Goal: Information Seeking & Learning: Learn about a topic

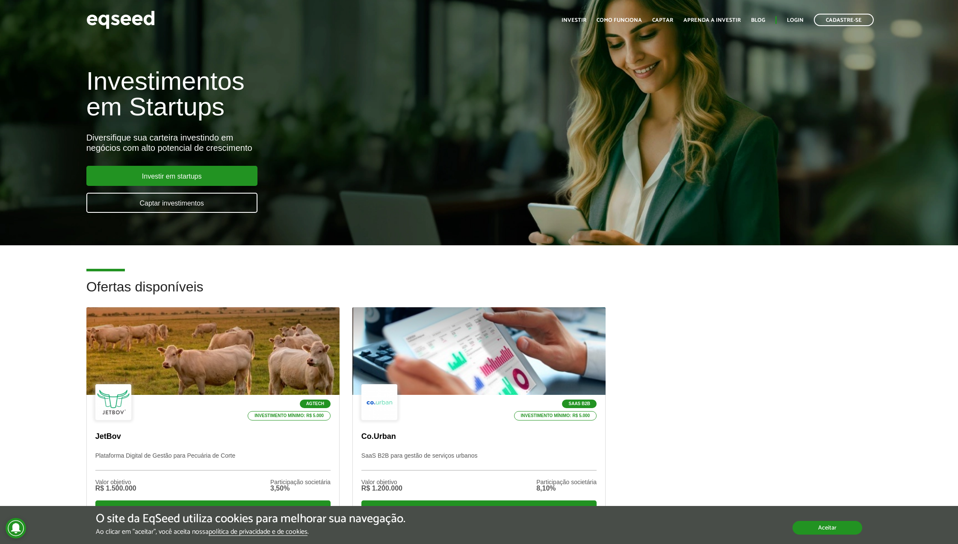
click at [825, 530] on button "Aceitar" at bounding box center [828, 528] width 70 height 14
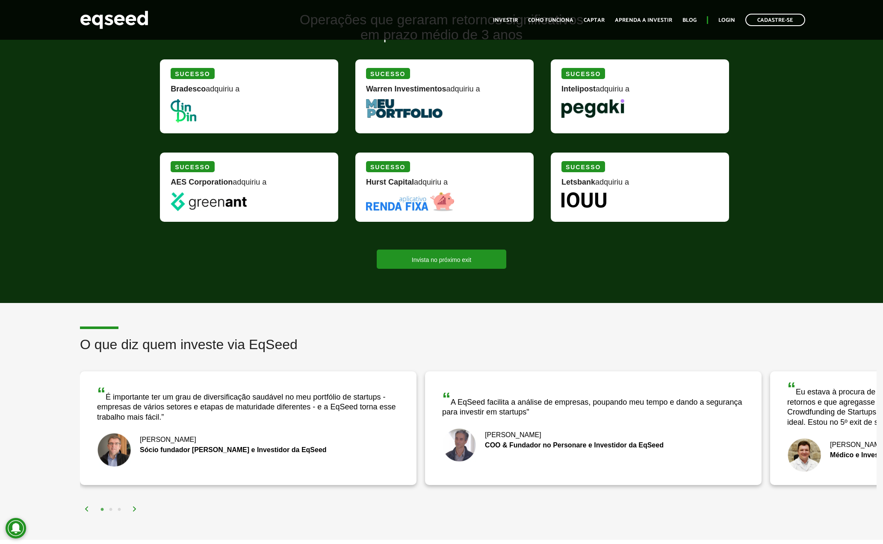
scroll to position [1090, 0]
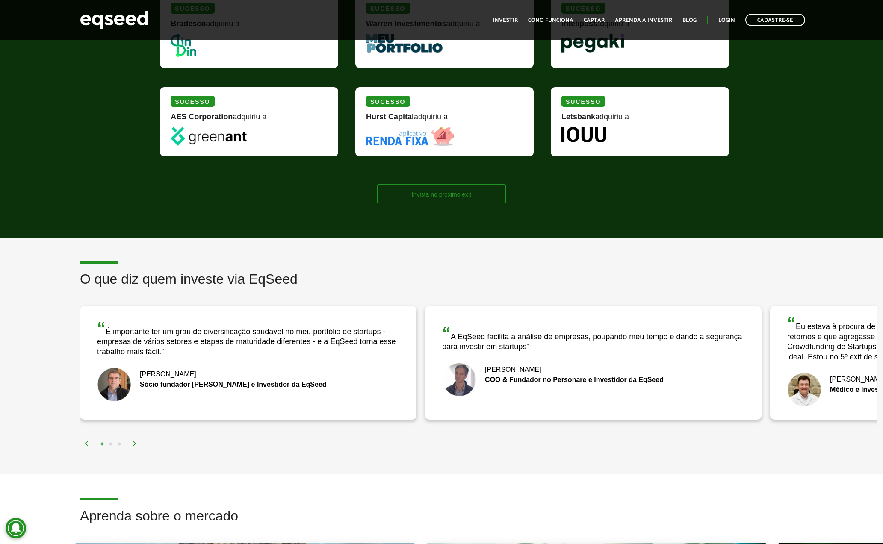
click at [398, 189] on link "Invista no próximo exit" at bounding box center [442, 193] width 130 height 19
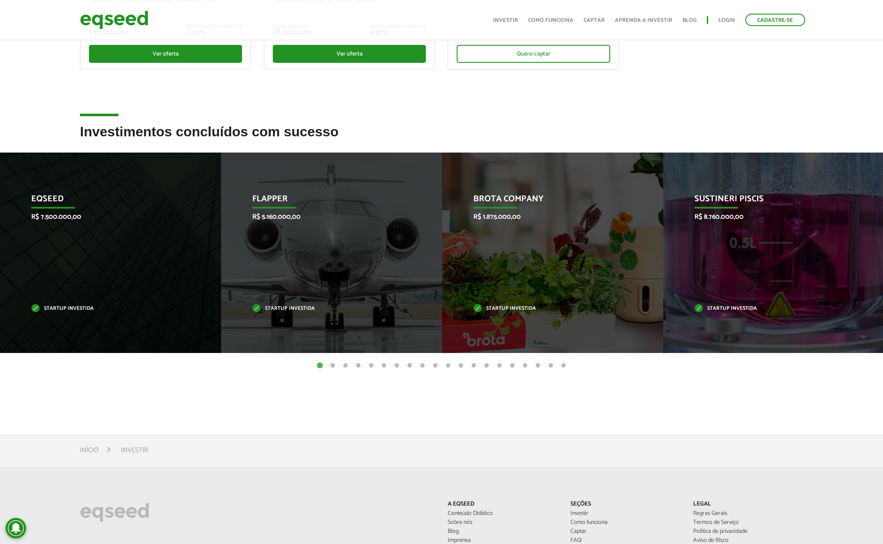
scroll to position [238, 0]
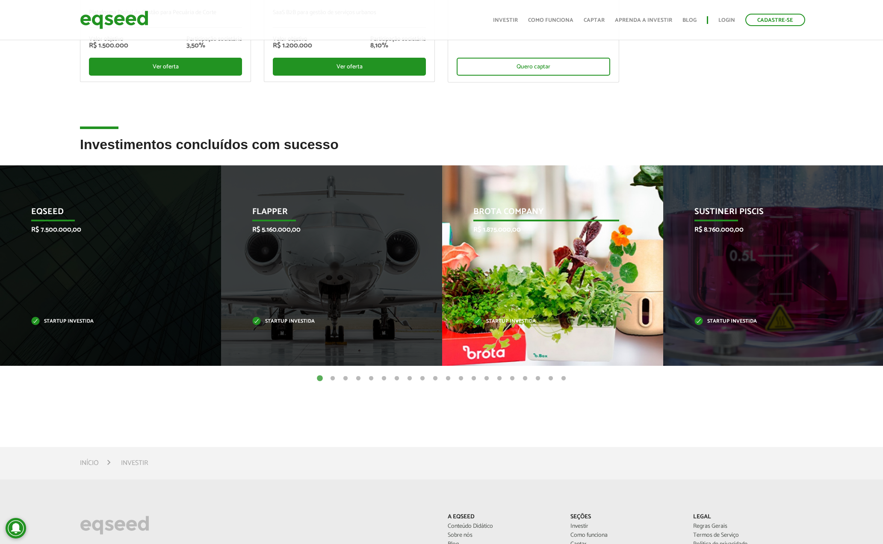
drag, startPoint x: 331, startPoint y: 377, endPoint x: 331, endPoint y: 322, distance: 54.7
click at [331, 377] on button "2" at bounding box center [332, 379] width 9 height 9
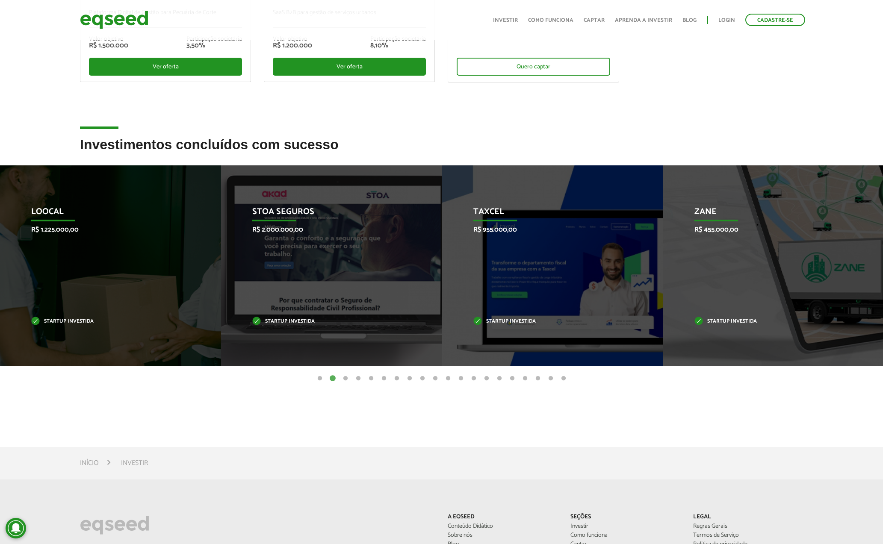
click at [346, 375] on button "3" at bounding box center [345, 379] width 9 height 9
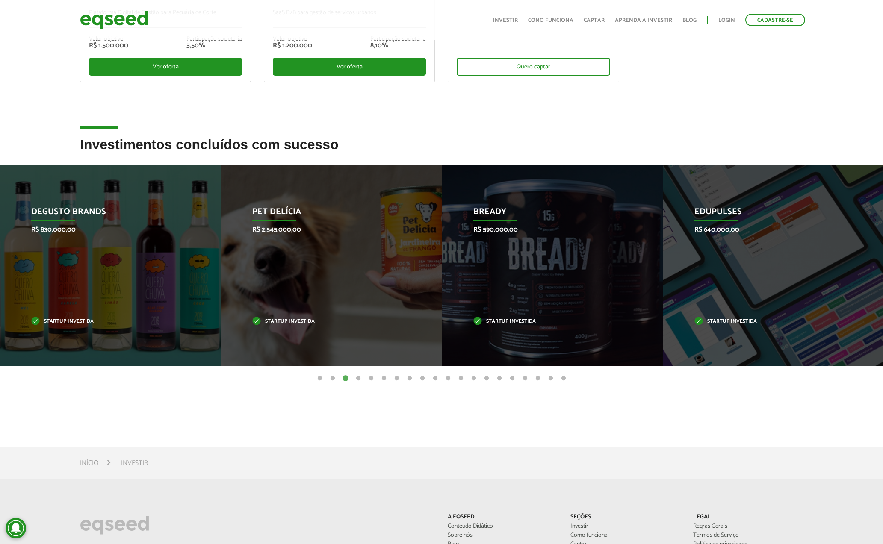
click at [360, 375] on button "4" at bounding box center [358, 379] width 9 height 9
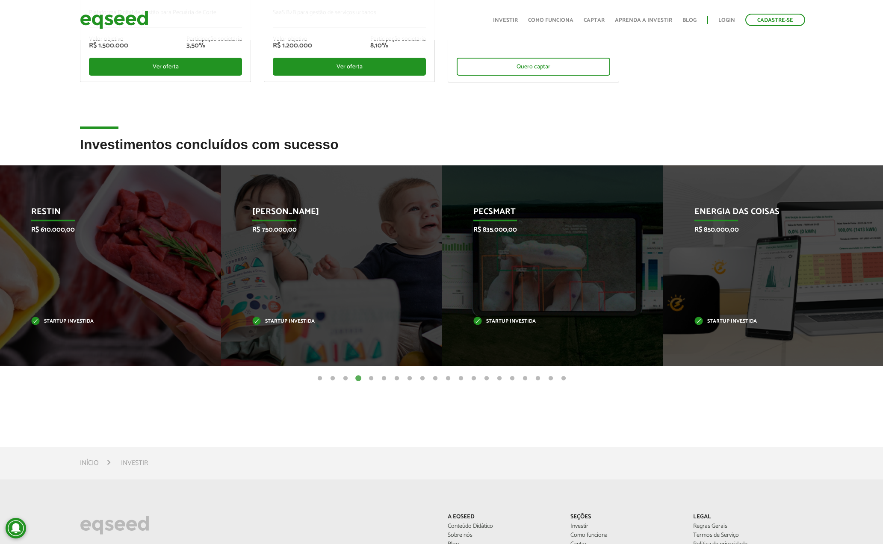
click at [374, 375] on button "5" at bounding box center [371, 379] width 9 height 9
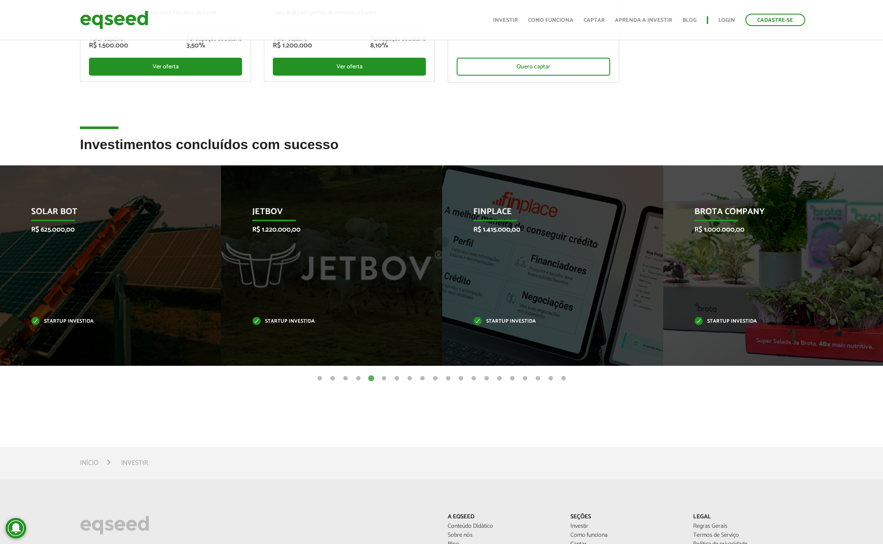
click at [388, 375] on button "6" at bounding box center [384, 379] width 9 height 9
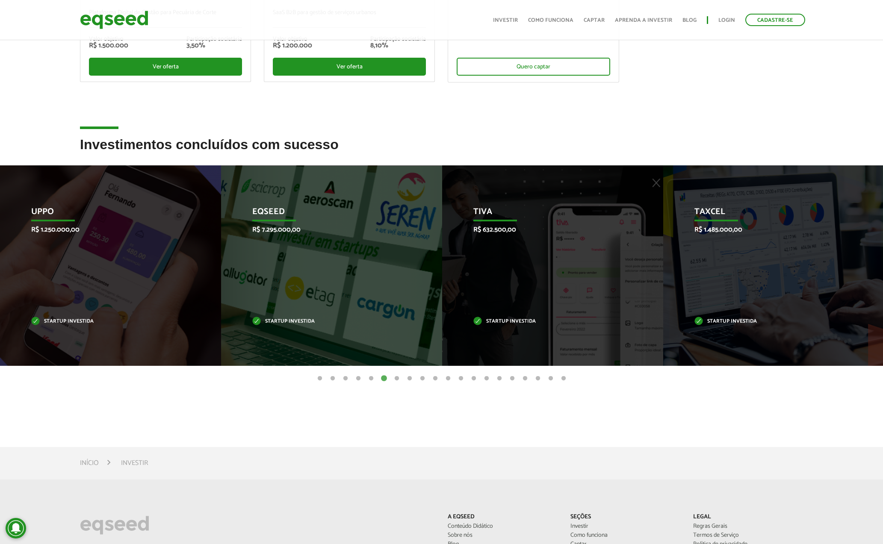
click at [400, 375] on button "7" at bounding box center [397, 379] width 9 height 9
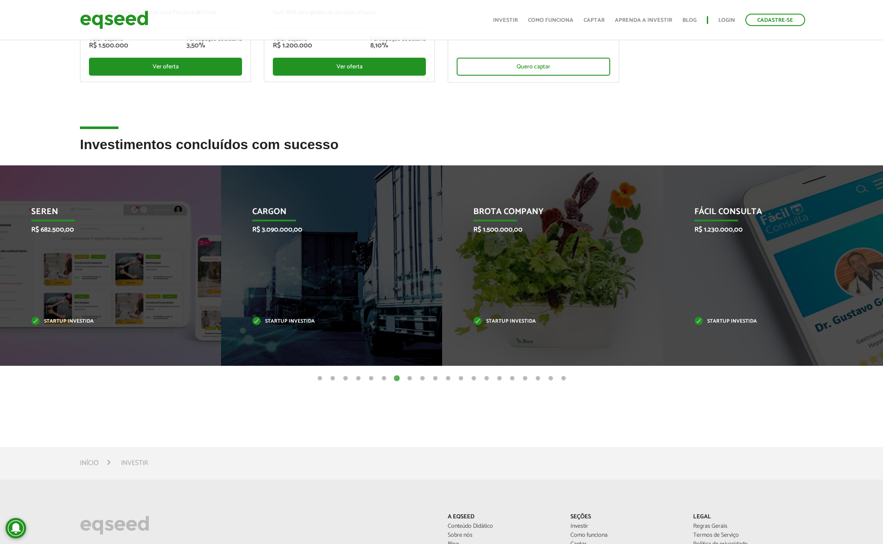
click at [412, 375] on button "8" at bounding box center [409, 379] width 9 height 9
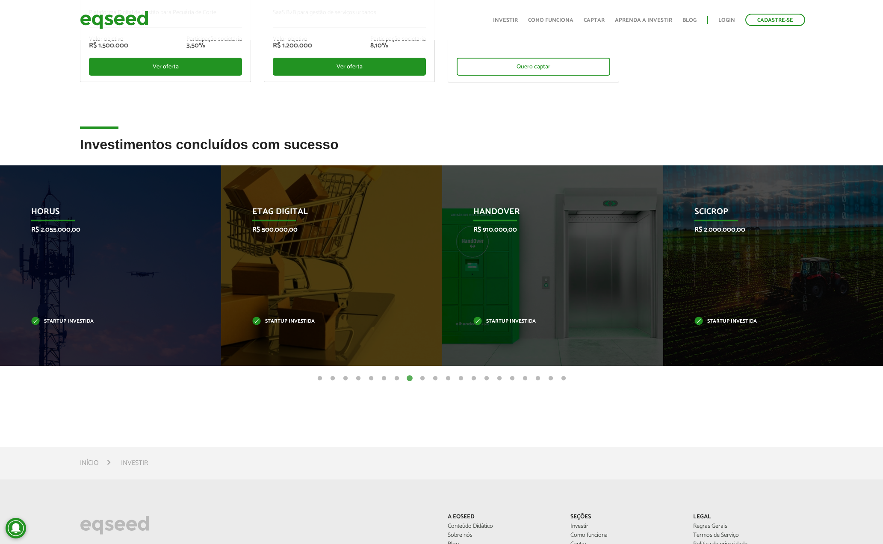
click at [421, 375] on button "9" at bounding box center [422, 379] width 9 height 9
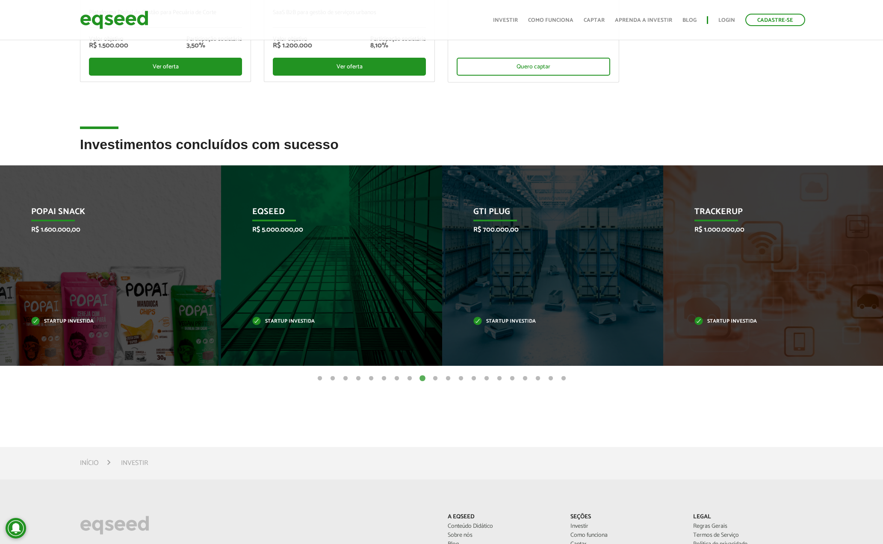
click at [430, 374] on ul "1 2 3 4 5 6 7 8 9 10 11 12 13 14 15 16 17 18 19 20" at bounding box center [441, 378] width 883 height 9
click at [435, 376] on button "10" at bounding box center [435, 379] width 9 height 9
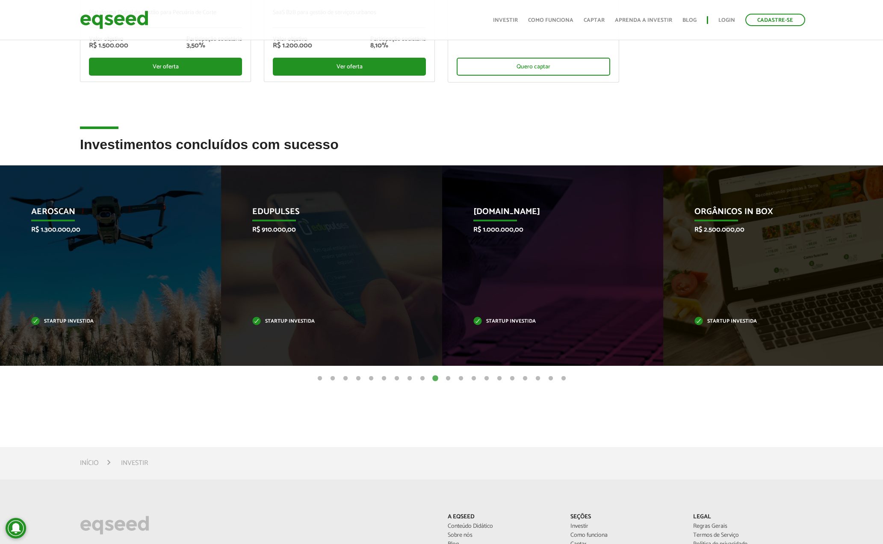
click at [446, 375] on button "11" at bounding box center [448, 379] width 9 height 9
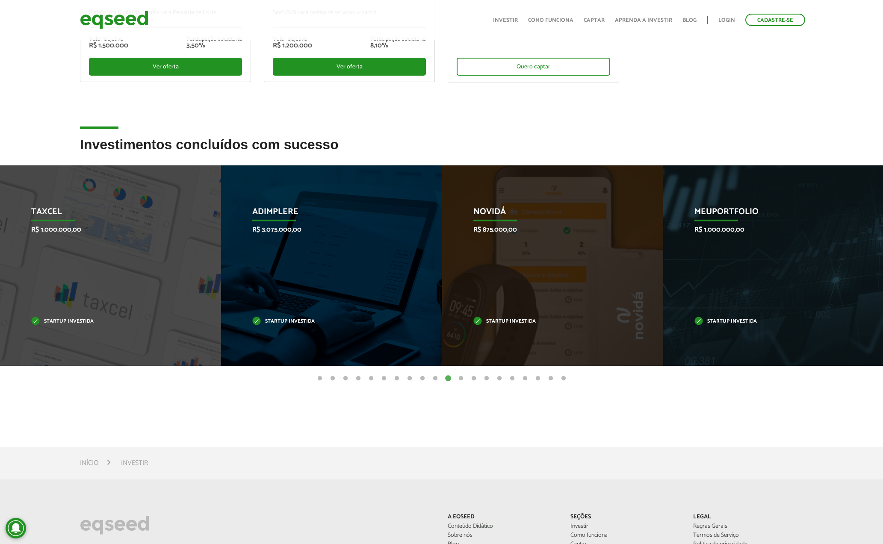
click at [461, 378] on button "12" at bounding box center [461, 379] width 9 height 9
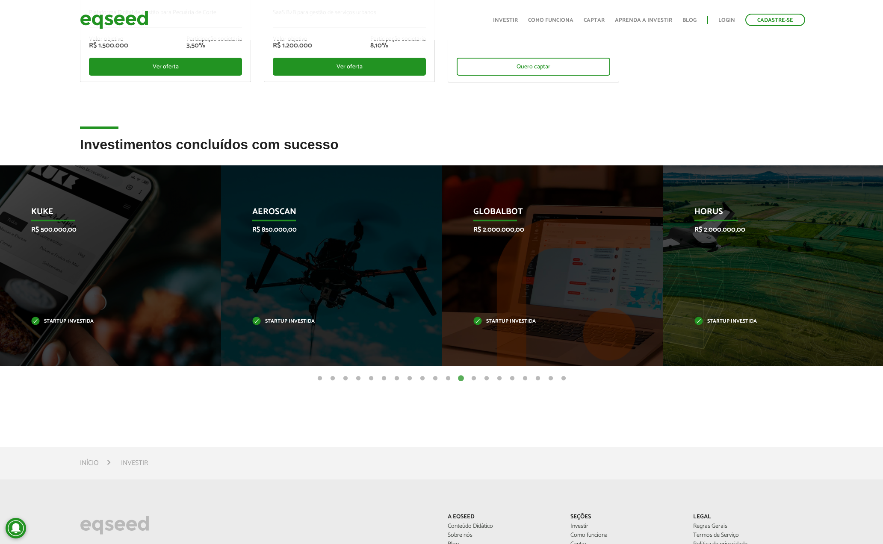
click at [475, 379] on button "13" at bounding box center [474, 379] width 9 height 9
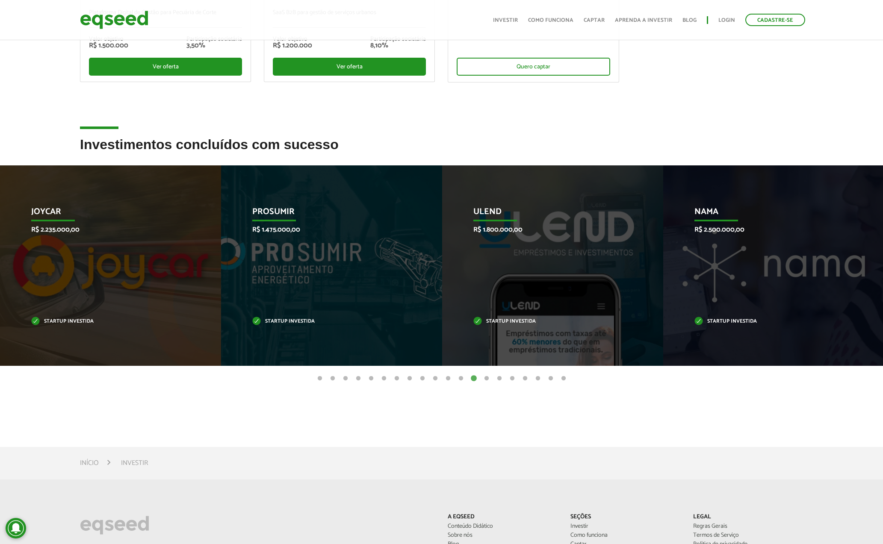
click at [488, 379] on button "14" at bounding box center [486, 379] width 9 height 9
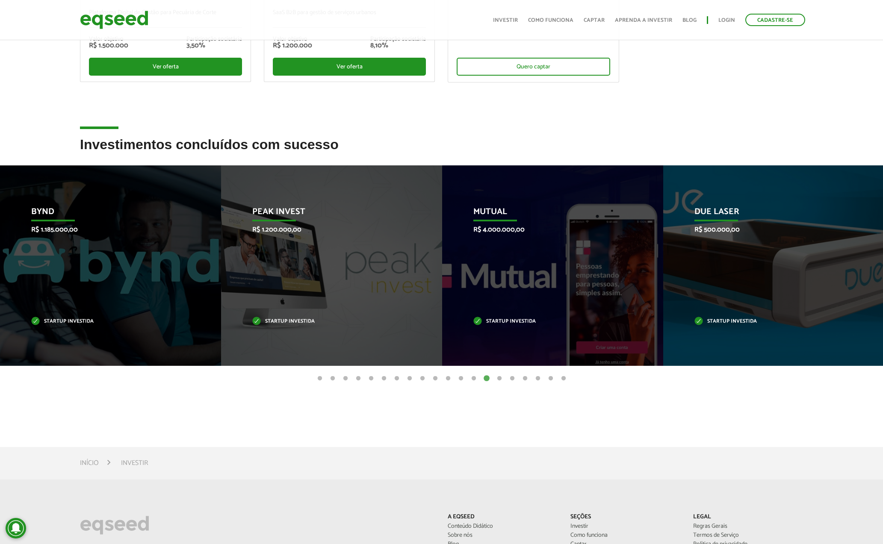
click at [497, 377] on button "15" at bounding box center [499, 379] width 9 height 9
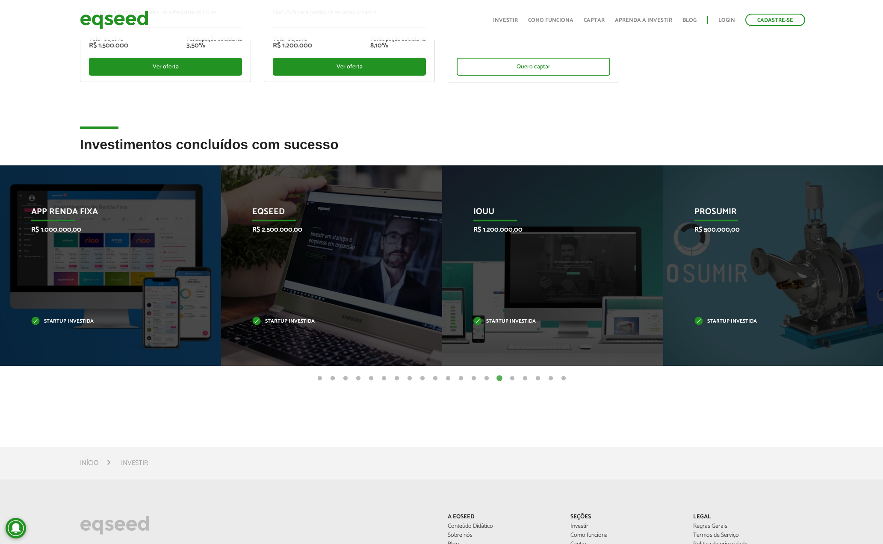
click at [512, 377] on button "16" at bounding box center [512, 379] width 9 height 9
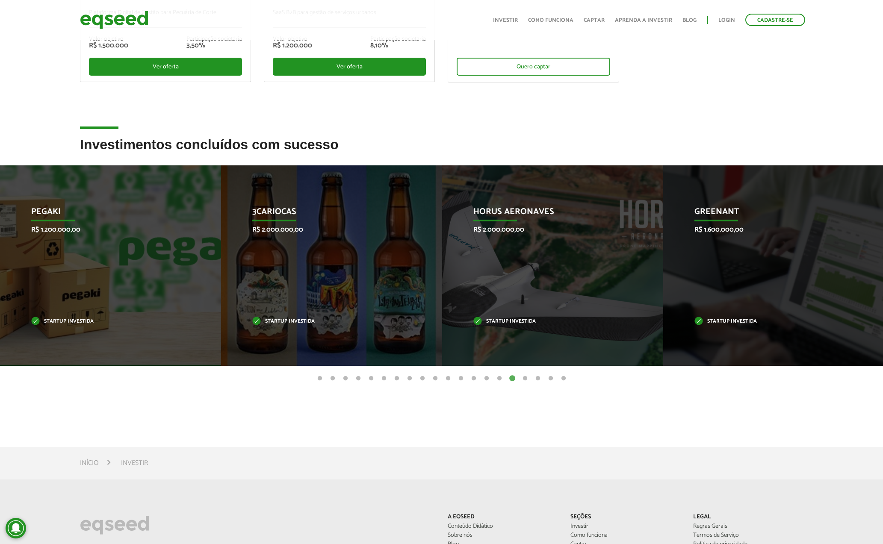
click at [522, 377] on button "17" at bounding box center [525, 379] width 9 height 9
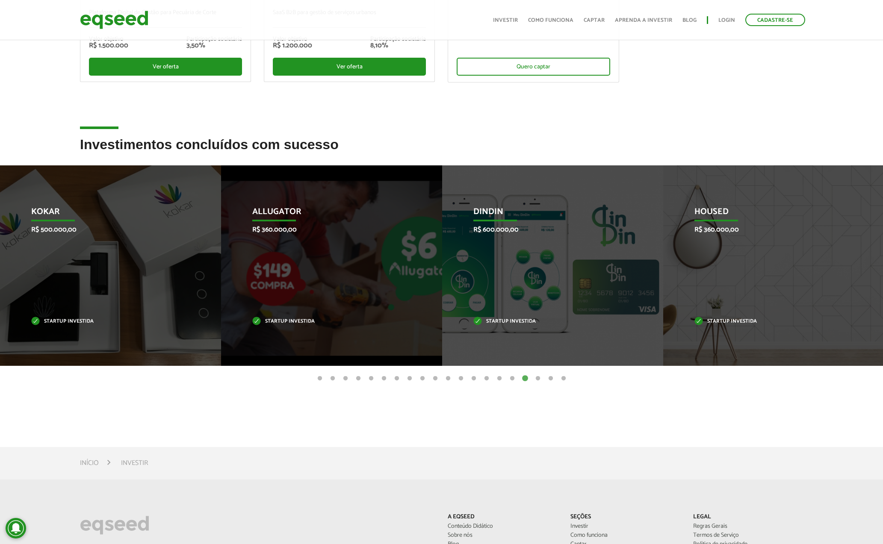
click at [537, 378] on button "18" at bounding box center [538, 379] width 9 height 9
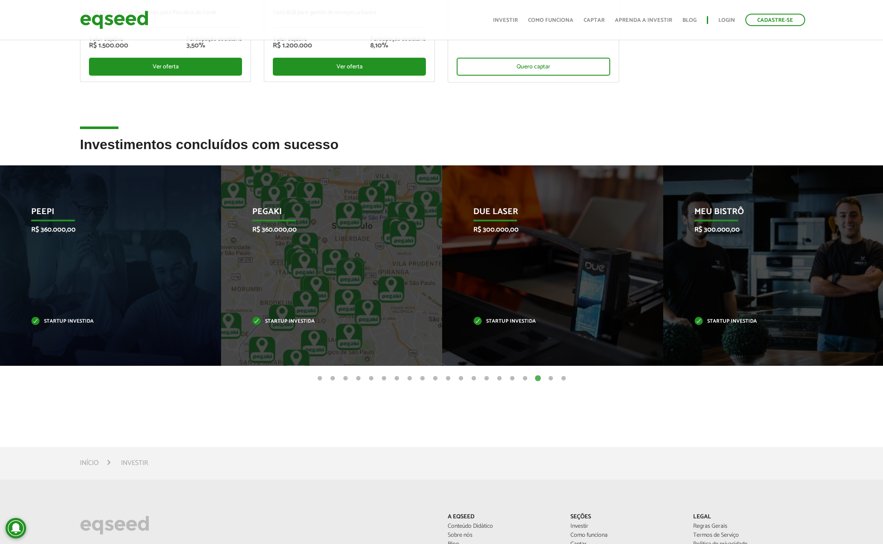
click at [547, 377] on button "19" at bounding box center [551, 379] width 9 height 9
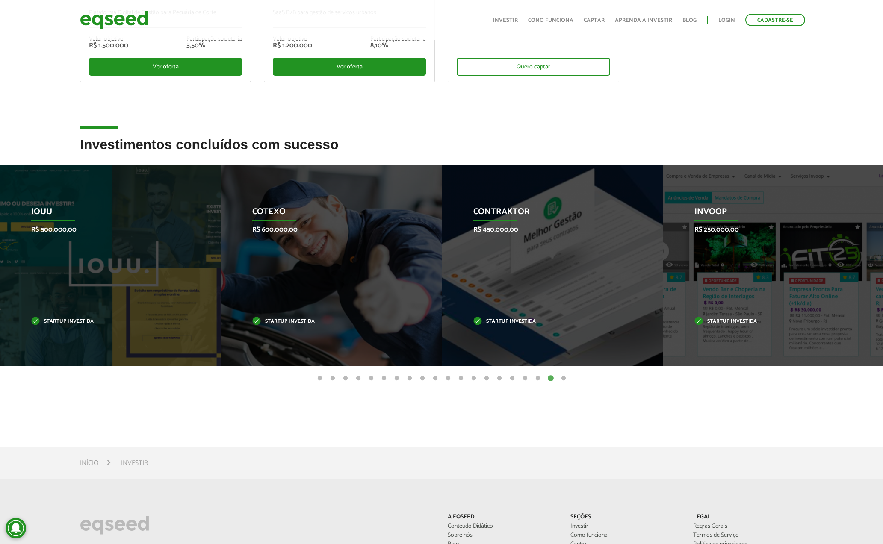
click at [565, 376] on button "20" at bounding box center [563, 379] width 9 height 9
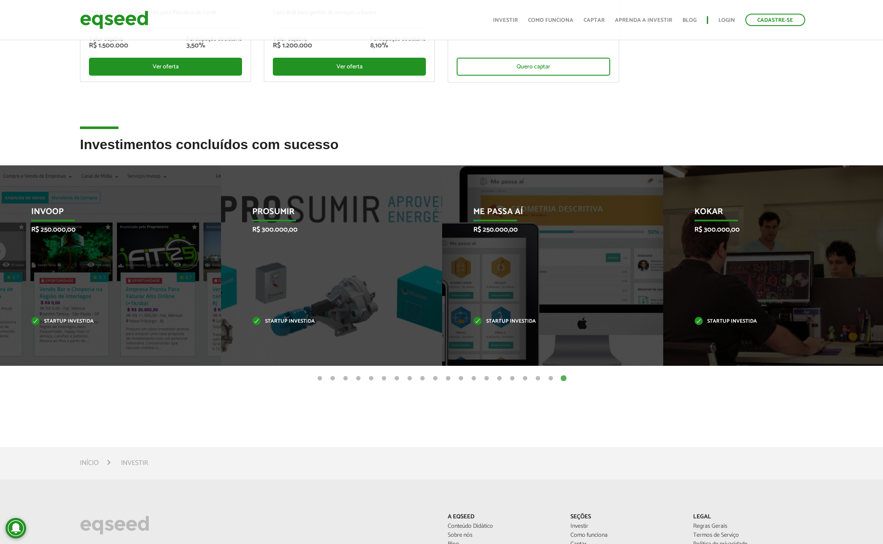
click at [383, 377] on button "6" at bounding box center [384, 379] width 9 height 9
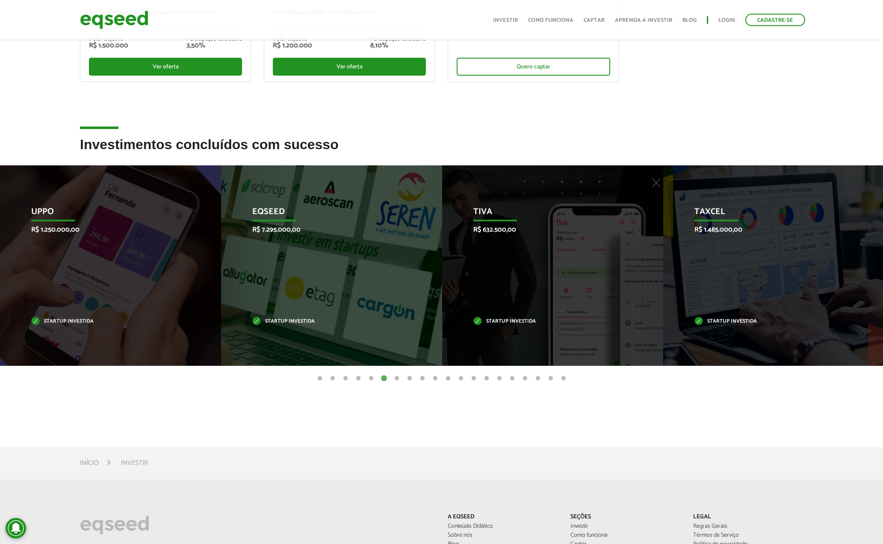
click at [322, 376] on button "1" at bounding box center [320, 379] width 9 height 9
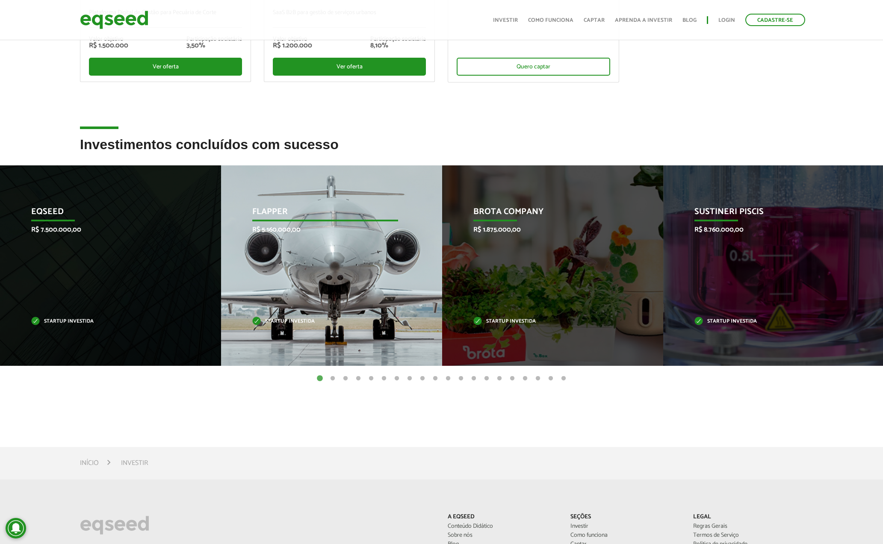
click at [377, 299] on div "Flapper R$ 5.160.000,00 Startup investida" at bounding box center [325, 266] width 208 height 201
click at [260, 204] on div "Flapper R$ 5.160.000,00 Startup investida" at bounding box center [325, 266] width 208 height 201
drag, startPoint x: 259, startPoint y: 225, endPoint x: 272, endPoint y: 231, distance: 14.9
click at [260, 226] on p "R$ 5.160.000,00" at bounding box center [325, 230] width 146 height 8
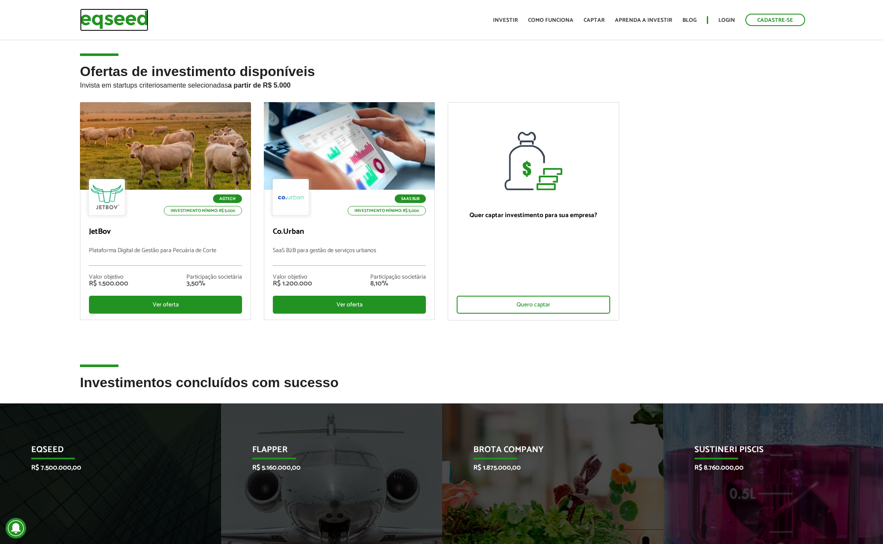
click at [131, 12] on img at bounding box center [114, 20] width 68 height 23
